Goal: Task Accomplishment & Management: Use online tool/utility

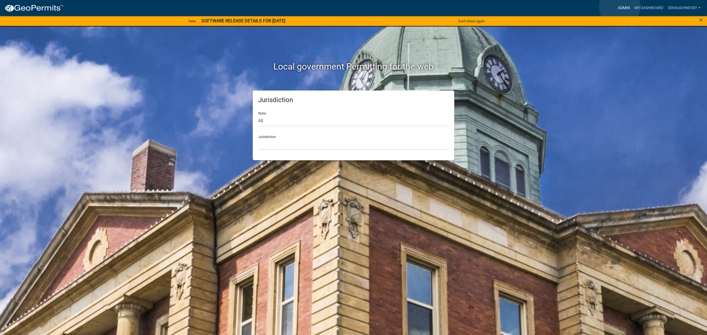
click at [619, 6] on link "Admin" at bounding box center [623, 8] width 17 height 10
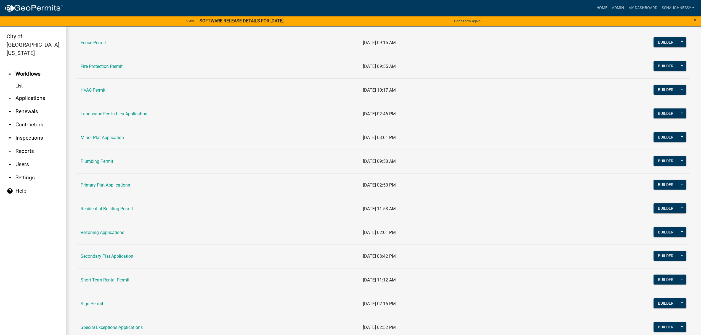
scroll to position [258, 0]
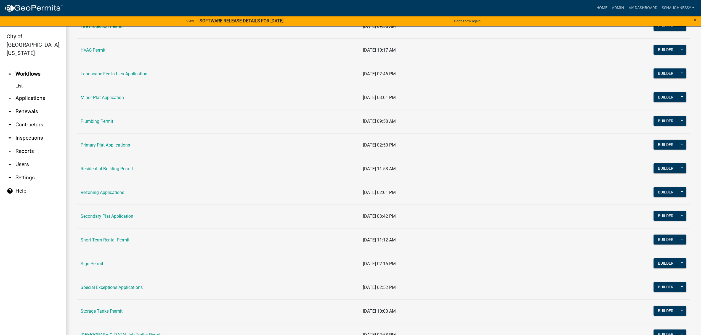
click at [90, 262] on td "Sign Permit" at bounding box center [218, 264] width 282 height 24
click at [91, 263] on link "Sign Permit" at bounding box center [92, 263] width 23 height 5
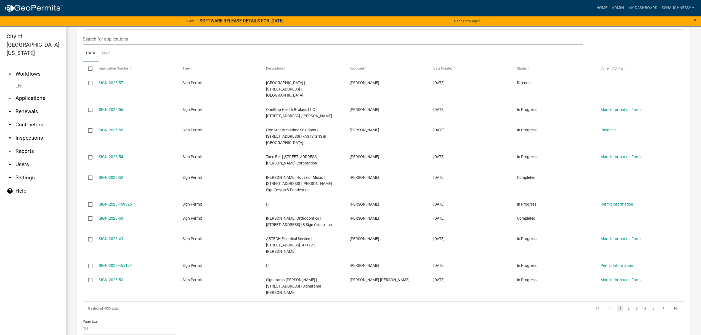
scroll to position [258, 0]
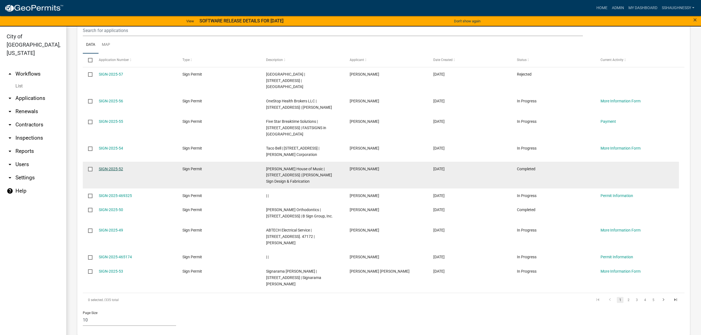
click at [114, 171] on link "SIGN-2025-52" at bounding box center [111, 169] width 24 height 4
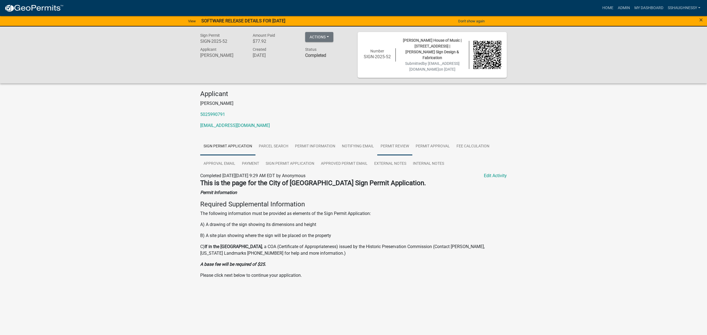
click at [381, 149] on link "Permit Review" at bounding box center [394, 147] width 35 height 18
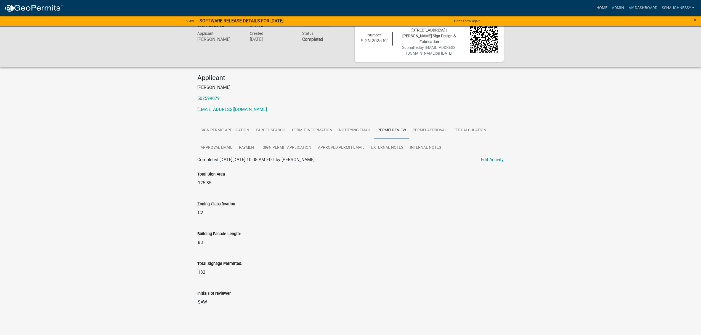
scroll to position [17, 0]
click at [424, 127] on link "Permit Approval" at bounding box center [429, 130] width 41 height 18
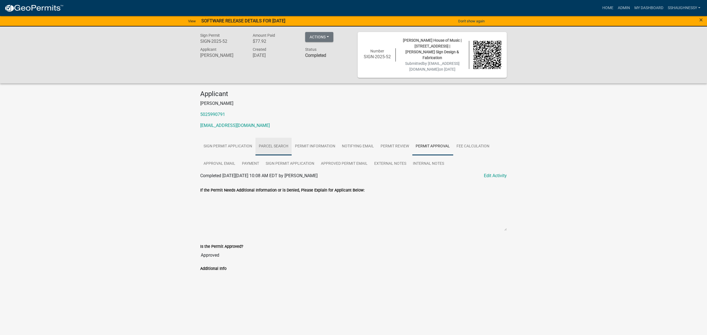
click at [288, 142] on link "Parcel search" at bounding box center [273, 147] width 36 height 18
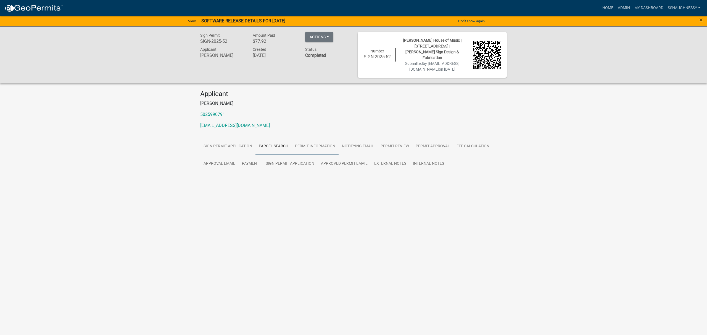
click at [313, 147] on link "Permit Information" at bounding box center [314, 147] width 47 height 18
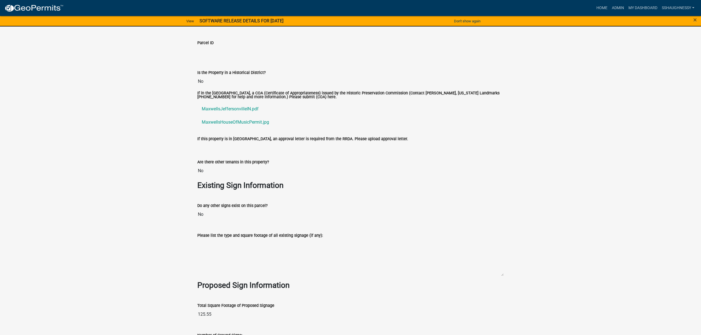
scroll to position [542, 0]
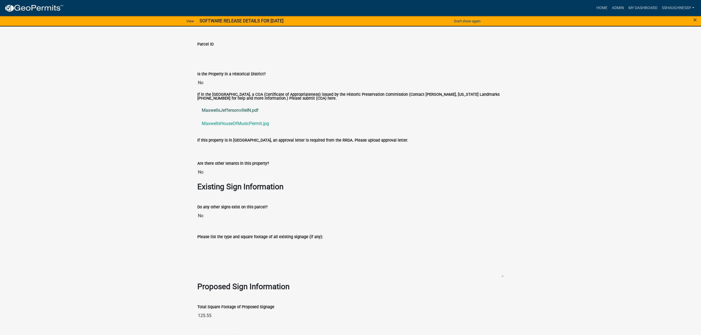
click at [242, 114] on link "MaxwellsJeffersonvilleIN.pdf" at bounding box center [350, 110] width 306 height 13
click at [256, 123] on link "MaxwellsHouseOfMusicPermit.jpg" at bounding box center [350, 123] width 306 height 13
